Goal: Information Seeking & Learning: Learn about a topic

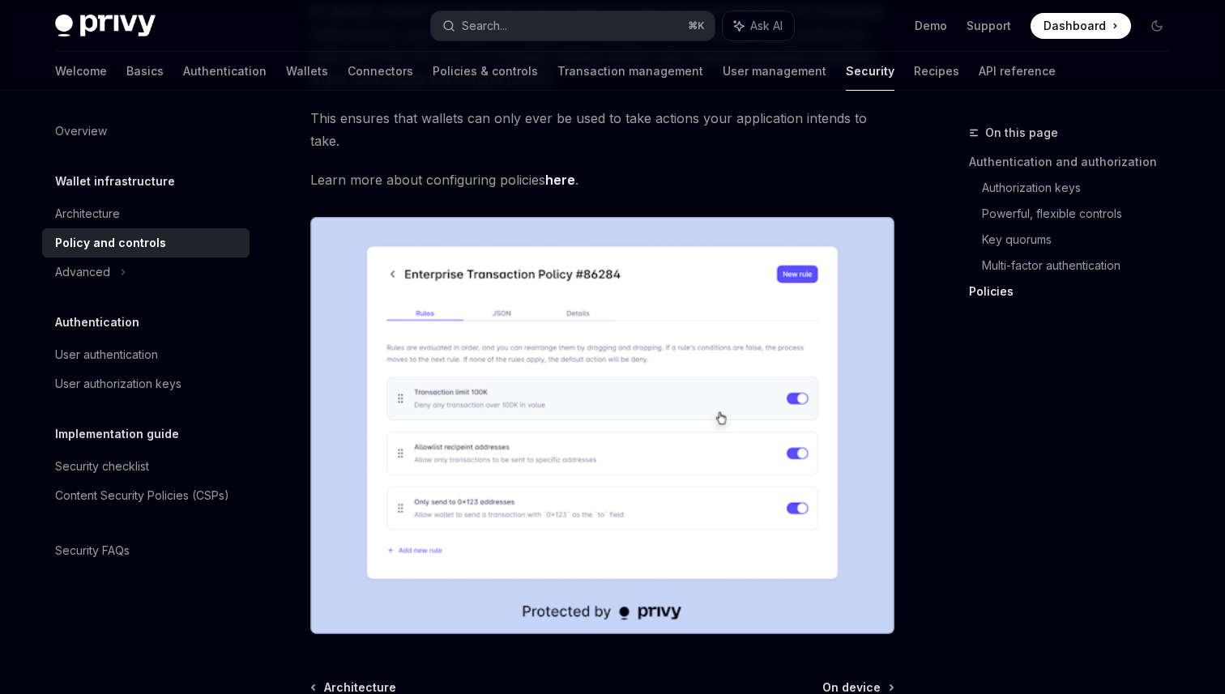
scroll to position [1959, 0]
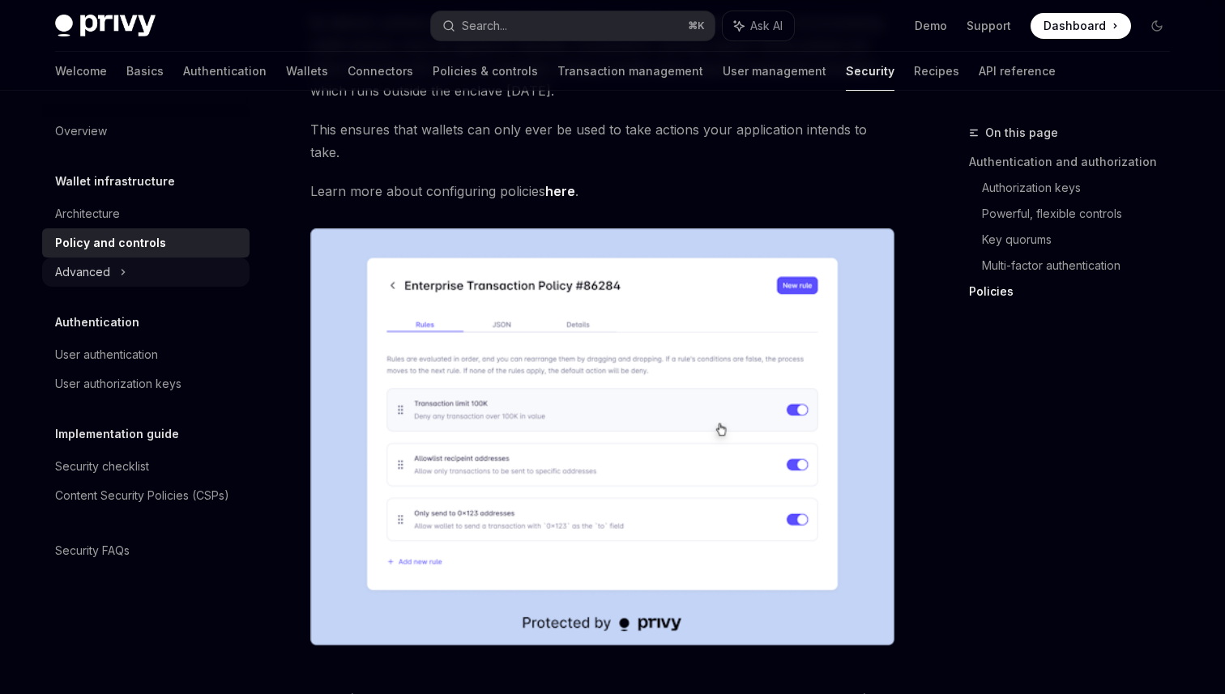
click at [125, 274] on div "Advanced" at bounding box center [145, 272] width 207 height 29
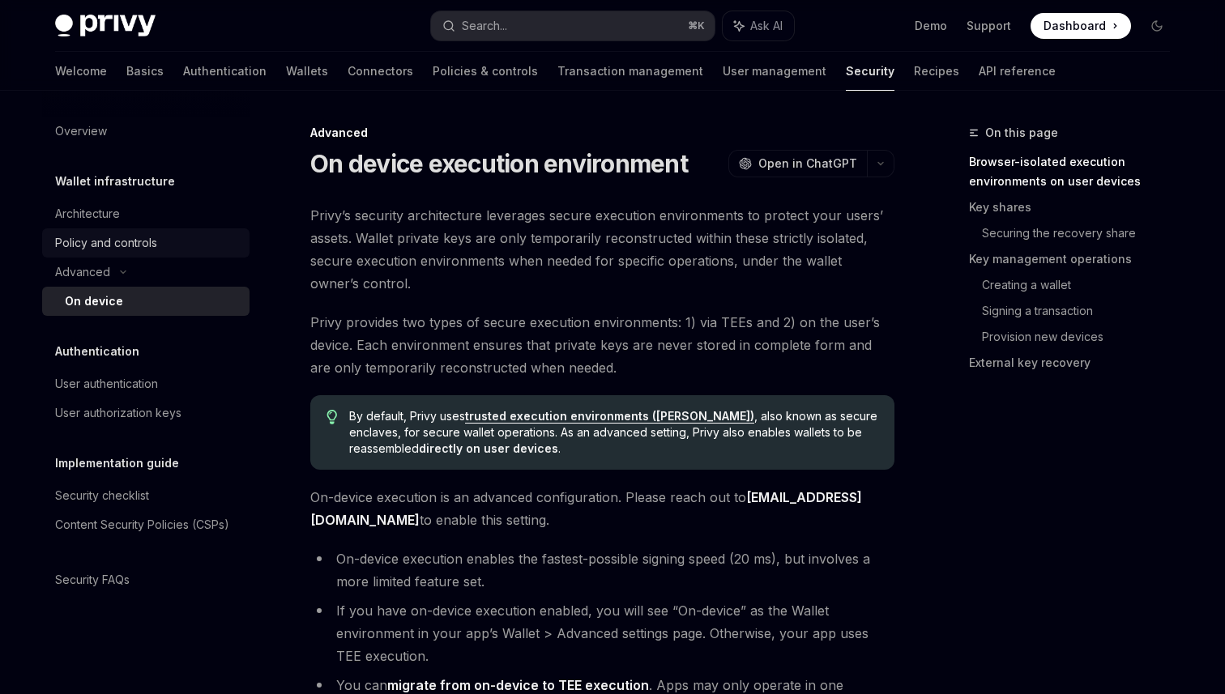
click at [139, 249] on div "Policy and controls" at bounding box center [106, 242] width 102 height 19
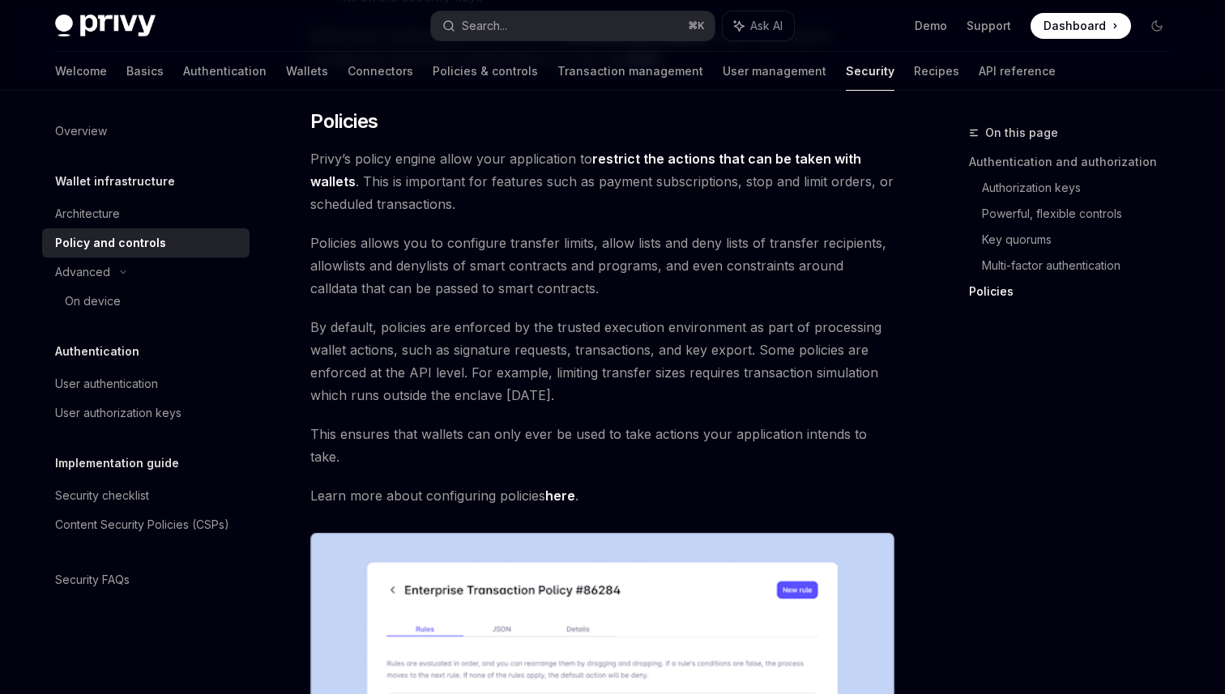
scroll to position [1662, 0]
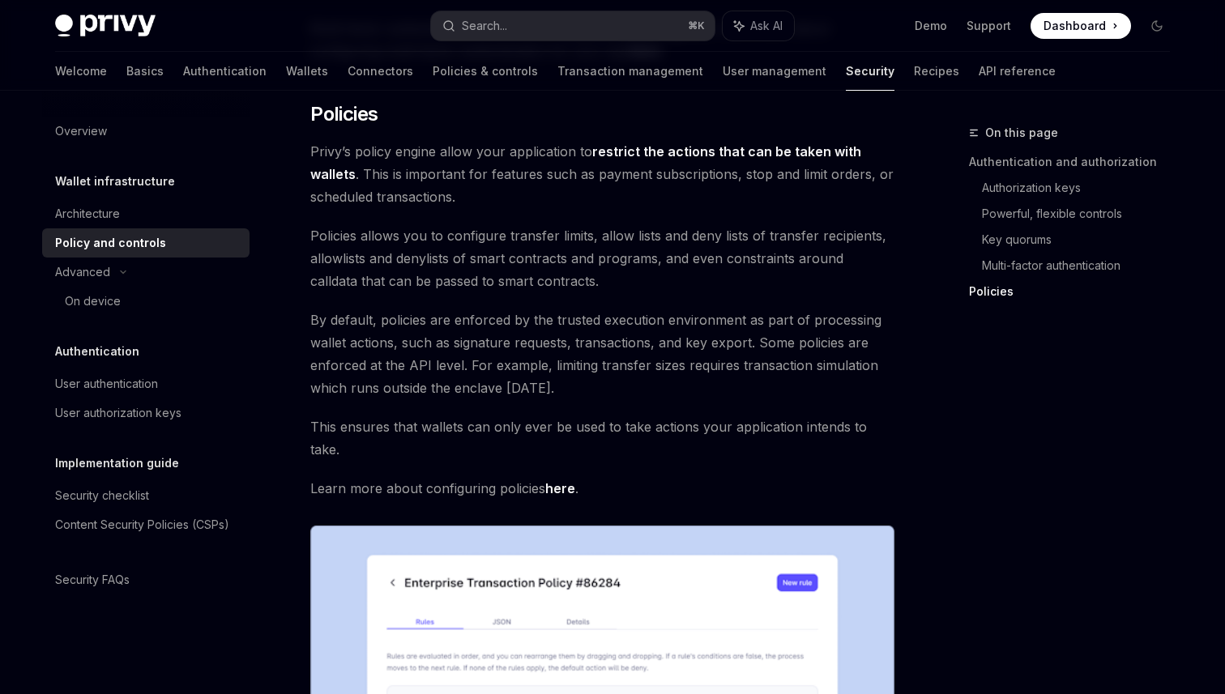
click at [567, 480] on link "here" at bounding box center [560, 488] width 30 height 17
type textarea "*"
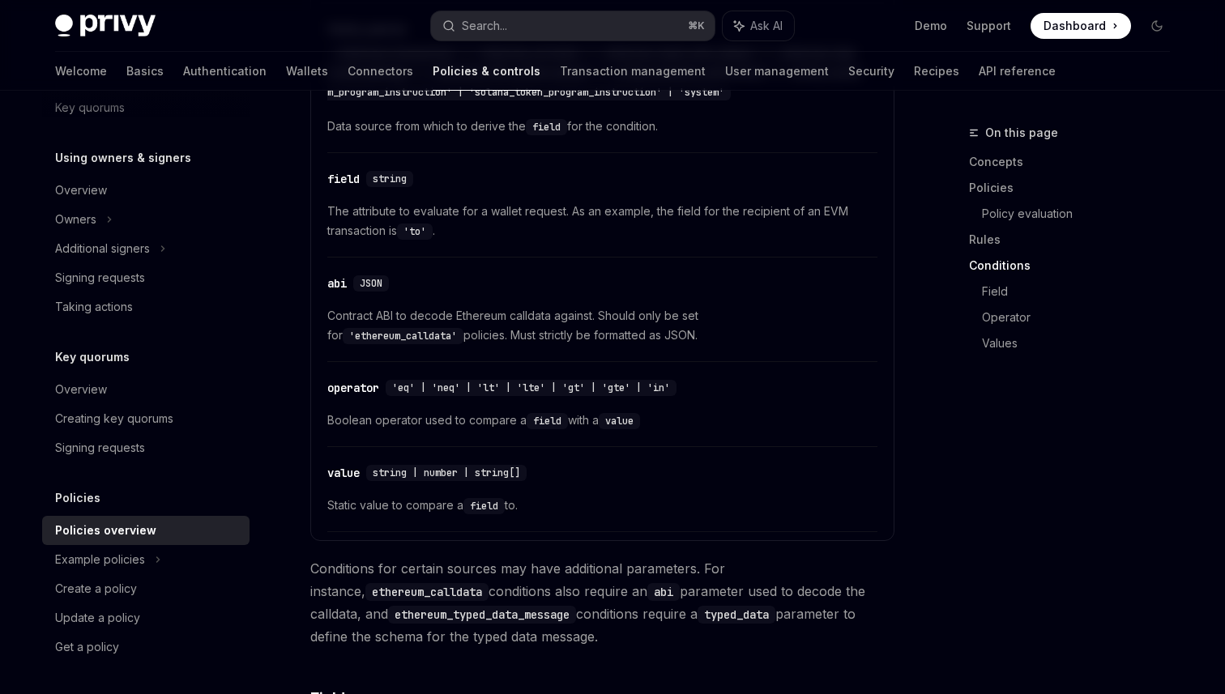
scroll to position [3647, 0]
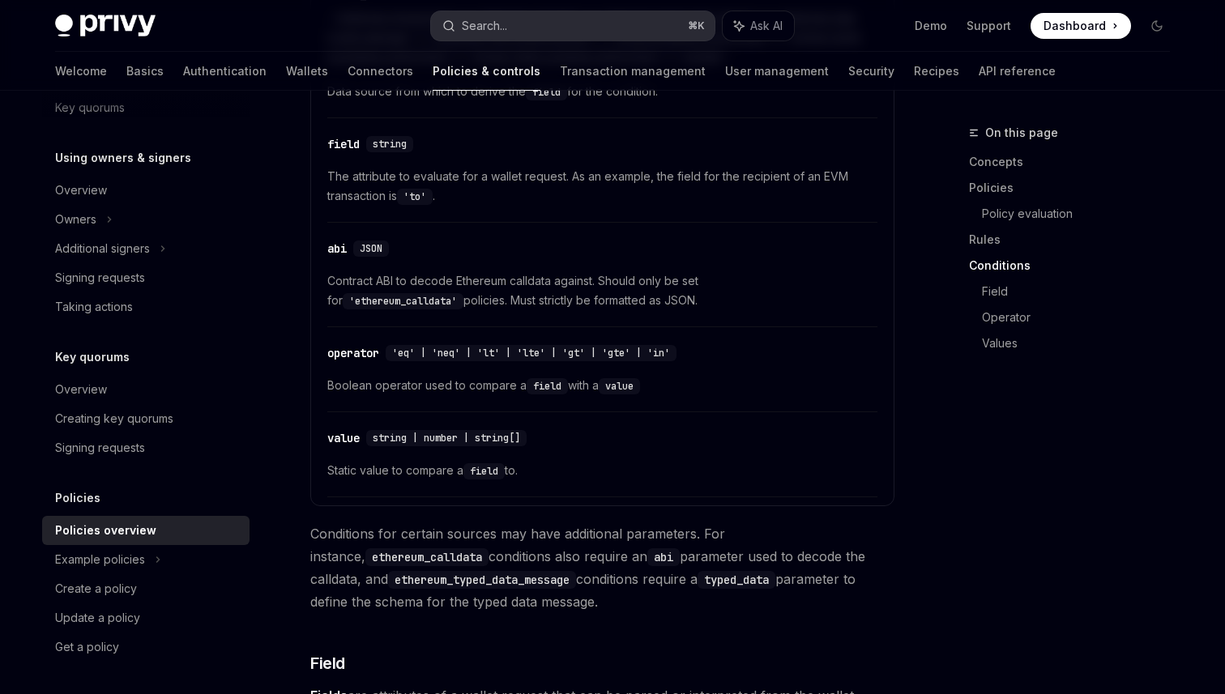
click at [527, 28] on button "Search... ⌘ K" at bounding box center [573, 25] width 284 height 29
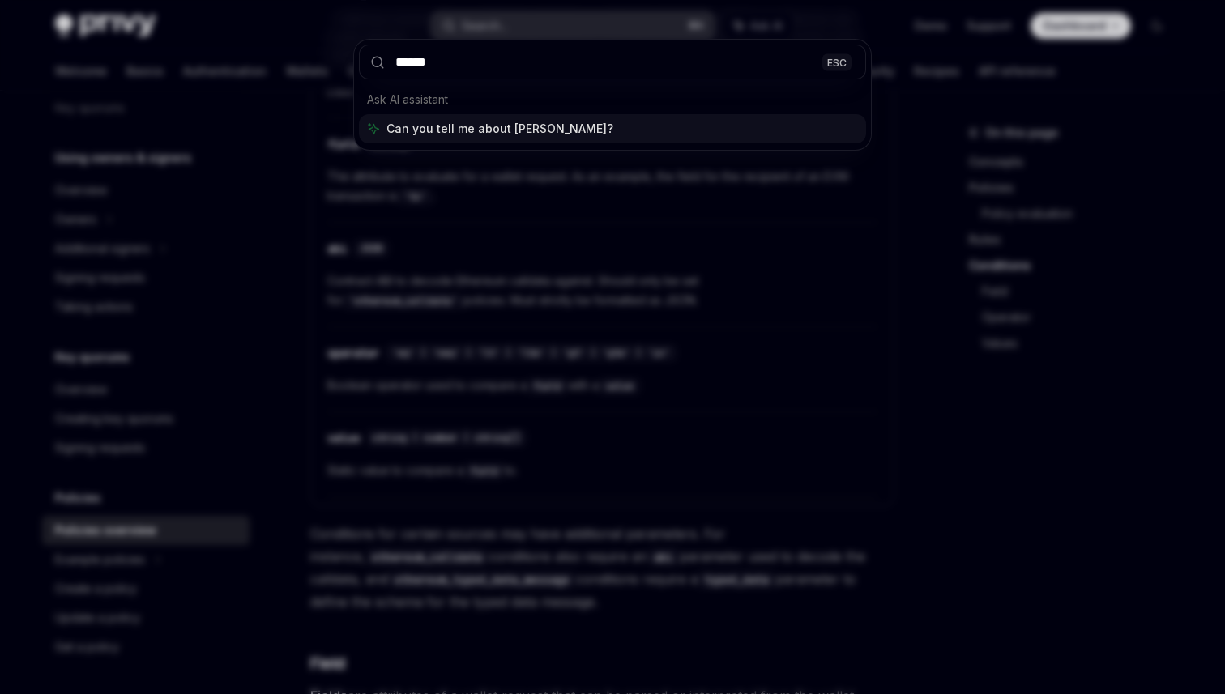
type input "*******"
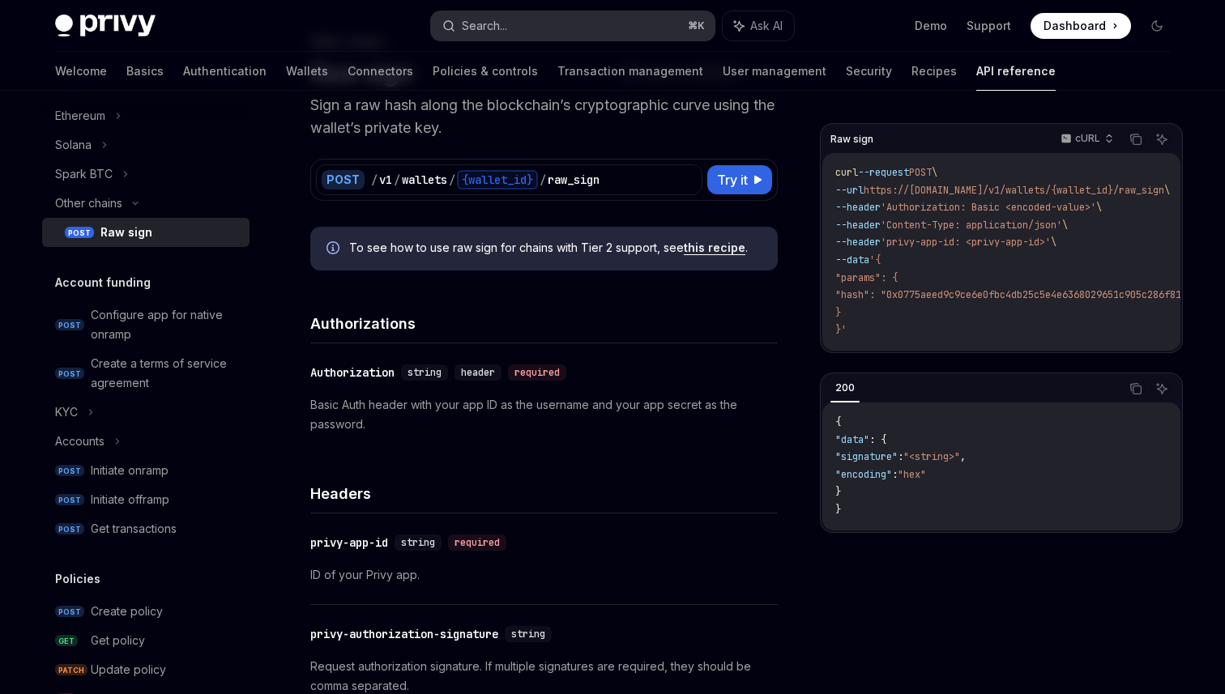
scroll to position [286, 0]
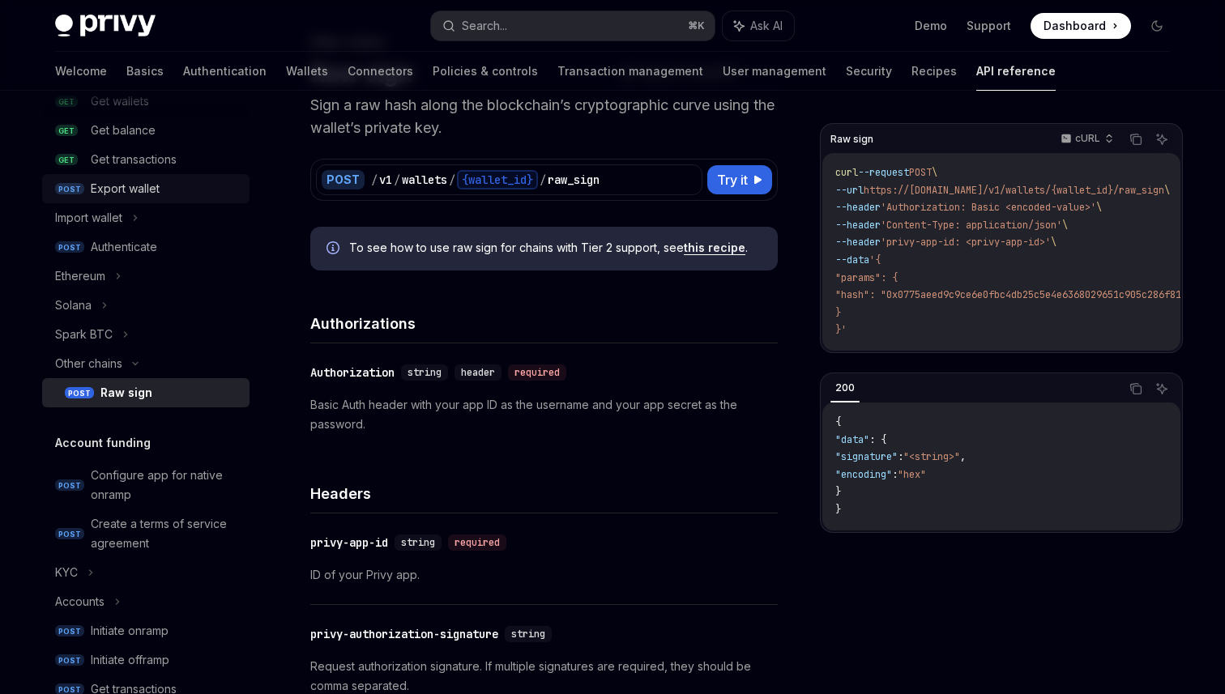
click at [238, 188] on div "Export wallet" at bounding box center [165, 188] width 149 height 19
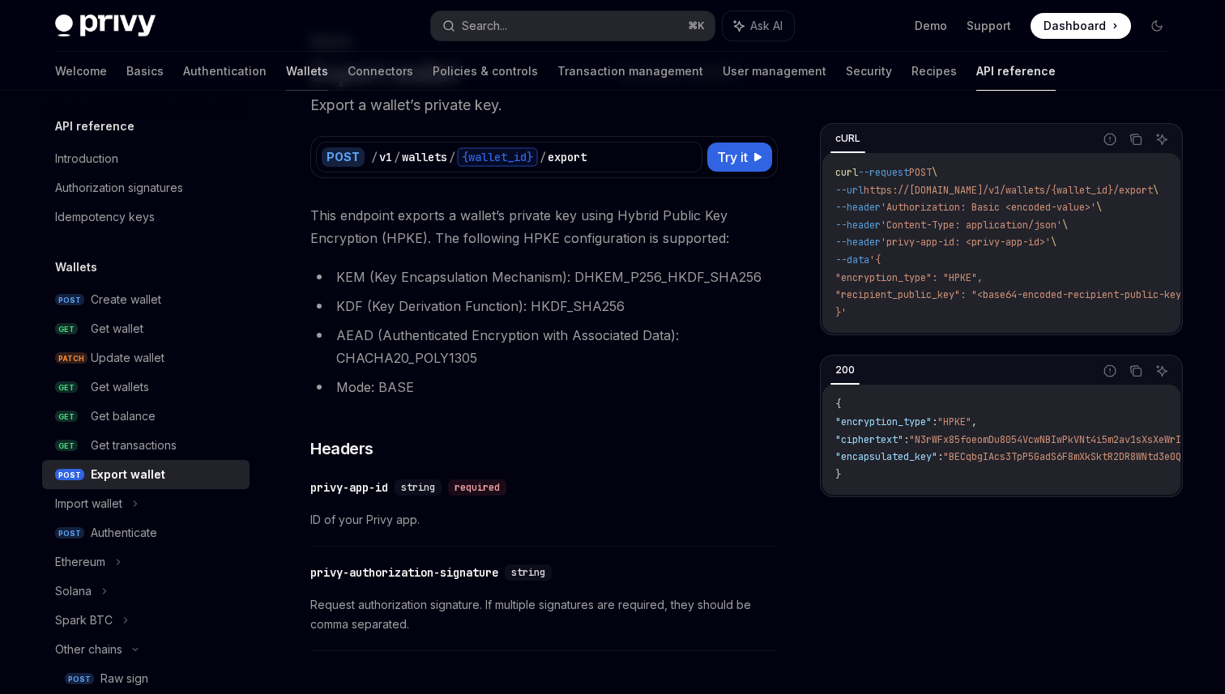
click at [286, 73] on link "Wallets" at bounding box center [307, 71] width 42 height 39
type textarea "*"
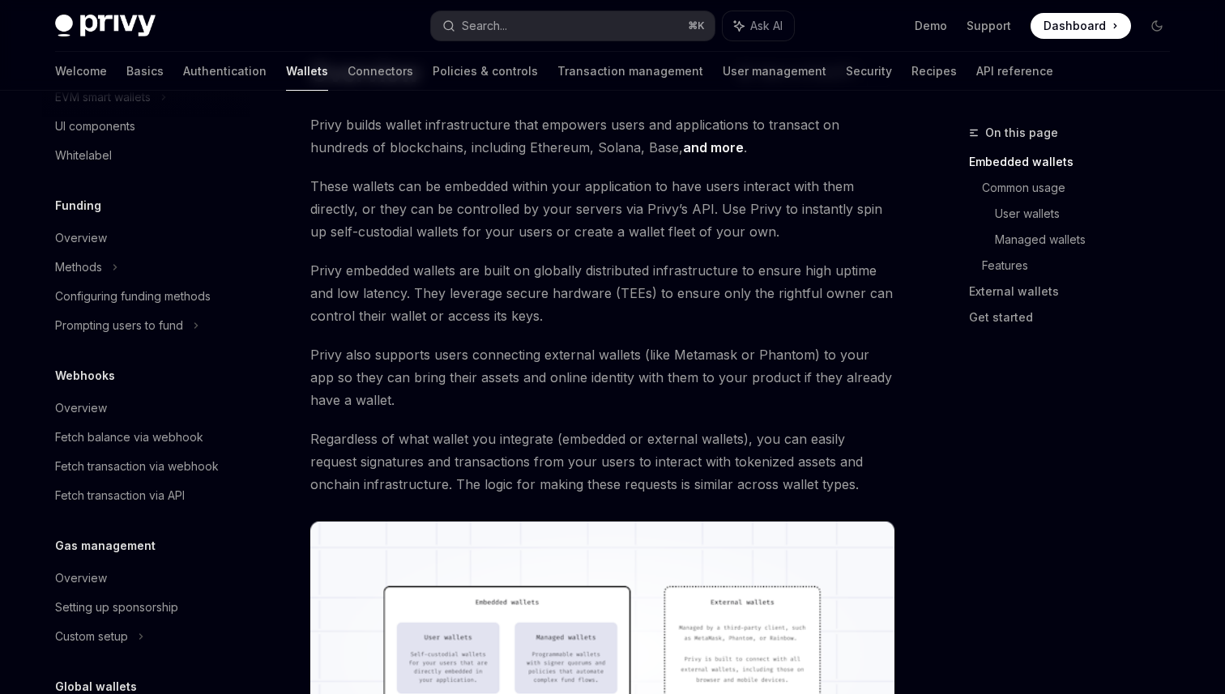
scroll to position [408, 0]
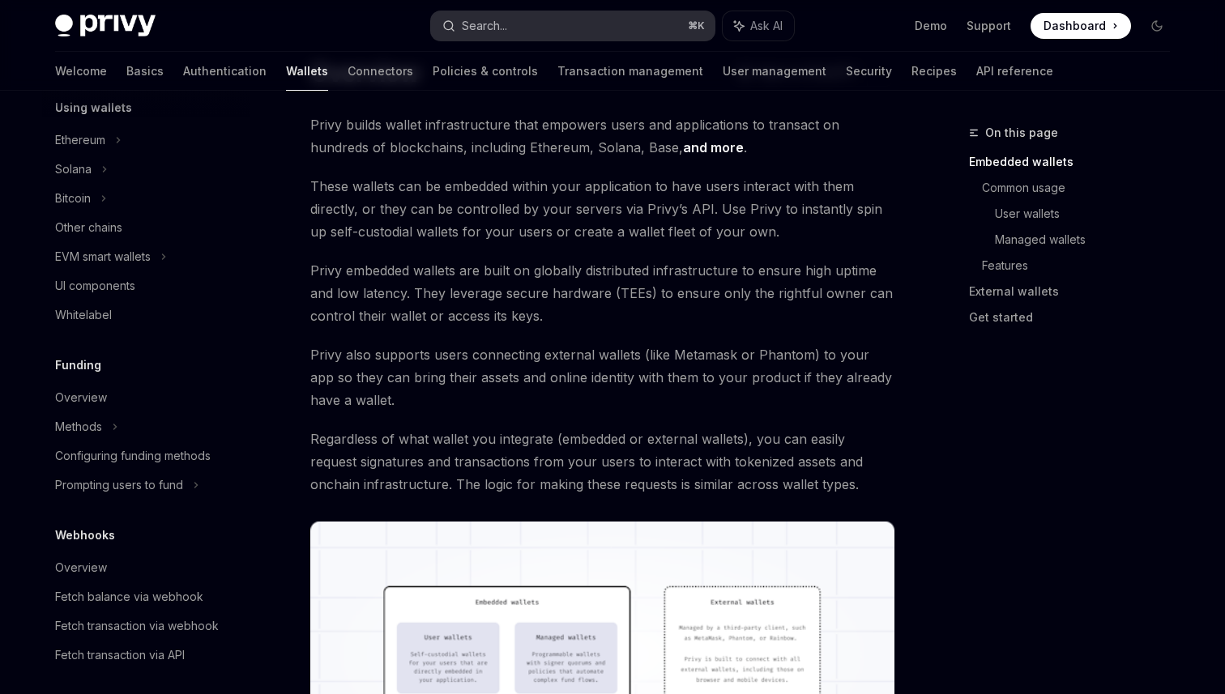
click at [526, 36] on button "Search... ⌘ K" at bounding box center [573, 25] width 284 height 29
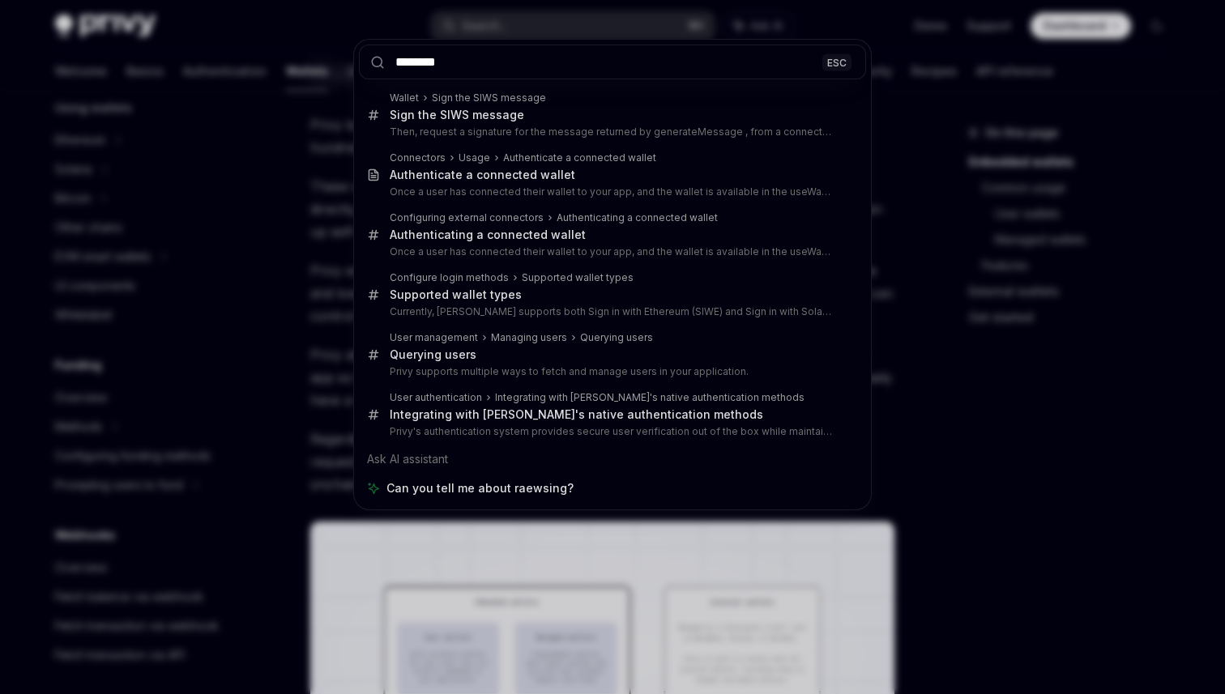
click at [415, 64] on input "********" at bounding box center [612, 62] width 507 height 35
type input "*******"
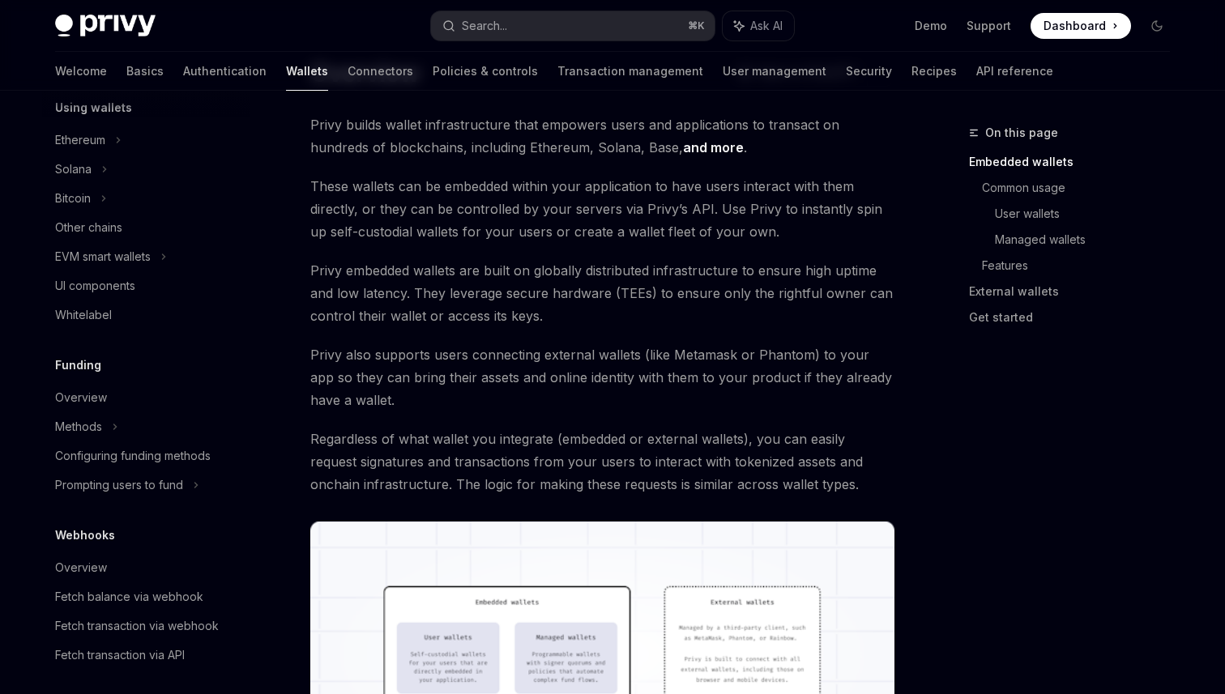
type textarea "*"
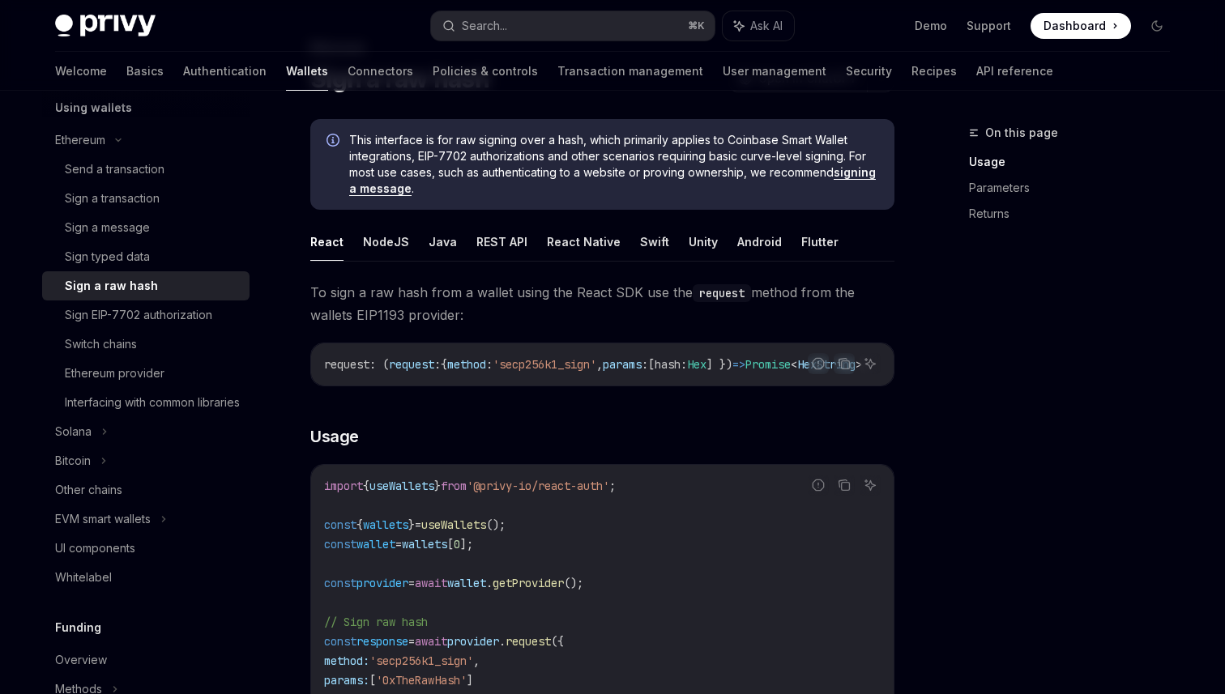
scroll to position [75, 0]
